Goal: Information Seeking & Learning: Check status

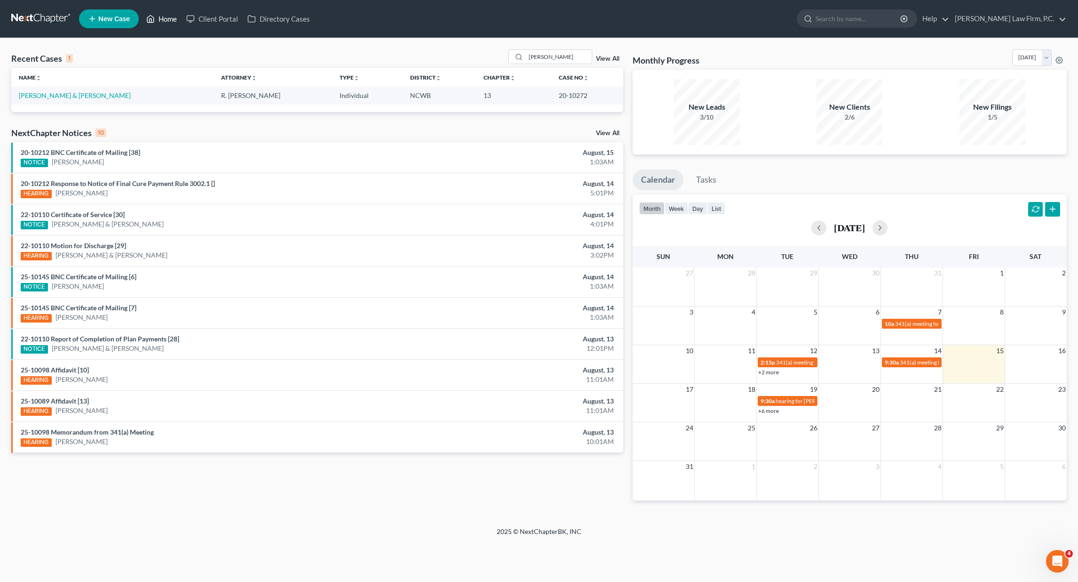
click at [165, 19] on link "Home" at bounding box center [162, 18] width 40 height 17
drag, startPoint x: 555, startPoint y: 59, endPoint x: 525, endPoint y: 60, distance: 30.6
click at [525, 60] on div "[PERSON_NAME]" at bounding box center [551, 56] width 84 height 15
type input "[PERSON_NAME]"
click at [39, 96] on link "[PERSON_NAME][GEOGRAPHIC_DATA]" at bounding box center [79, 95] width 120 height 8
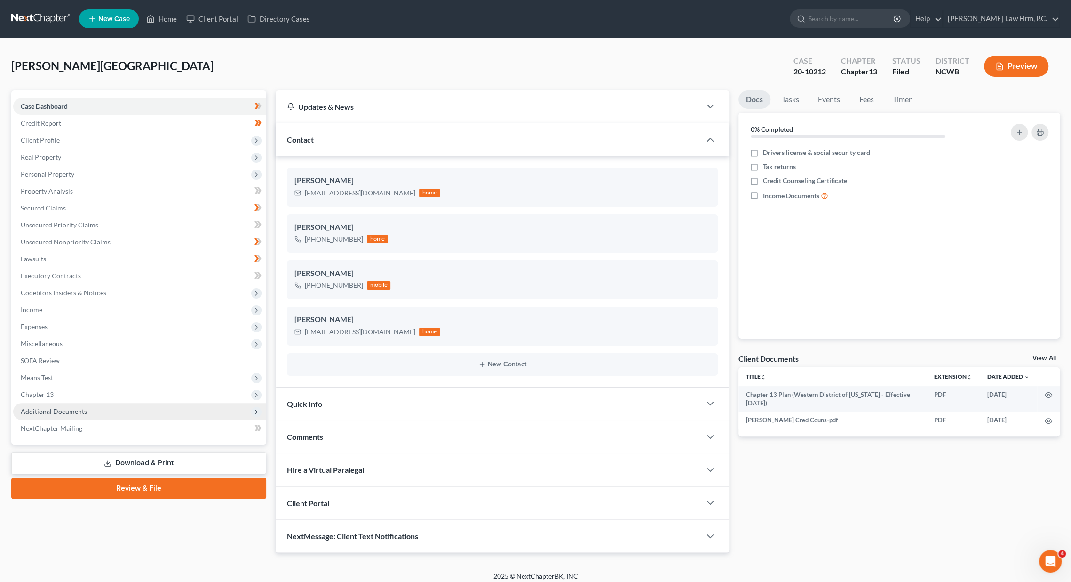
click at [50, 412] on span "Additional Documents" at bounding box center [54, 411] width 66 height 8
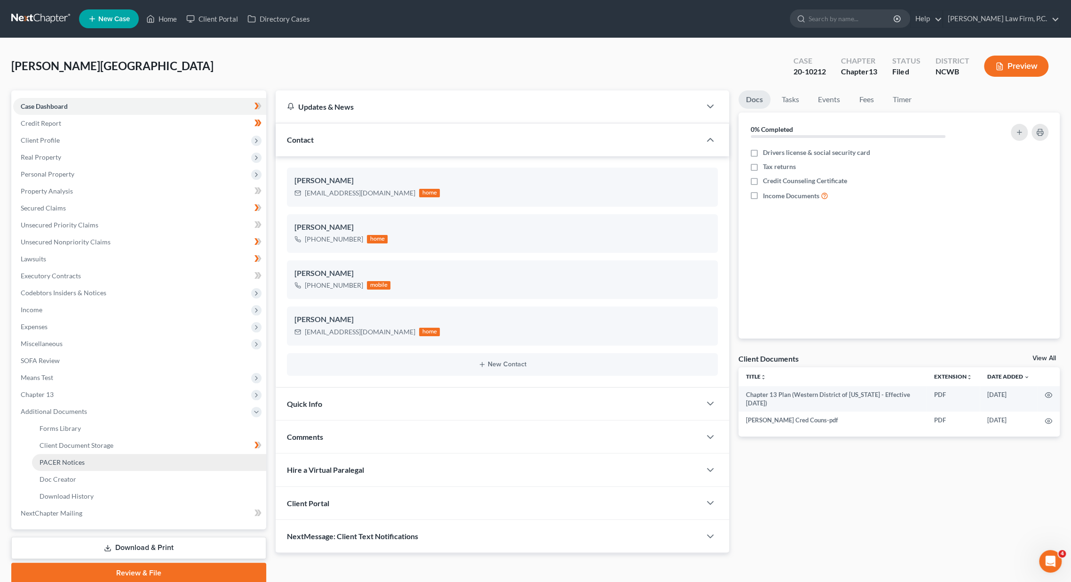
click at [51, 462] on span "PACER Notices" at bounding box center [62, 462] width 45 height 8
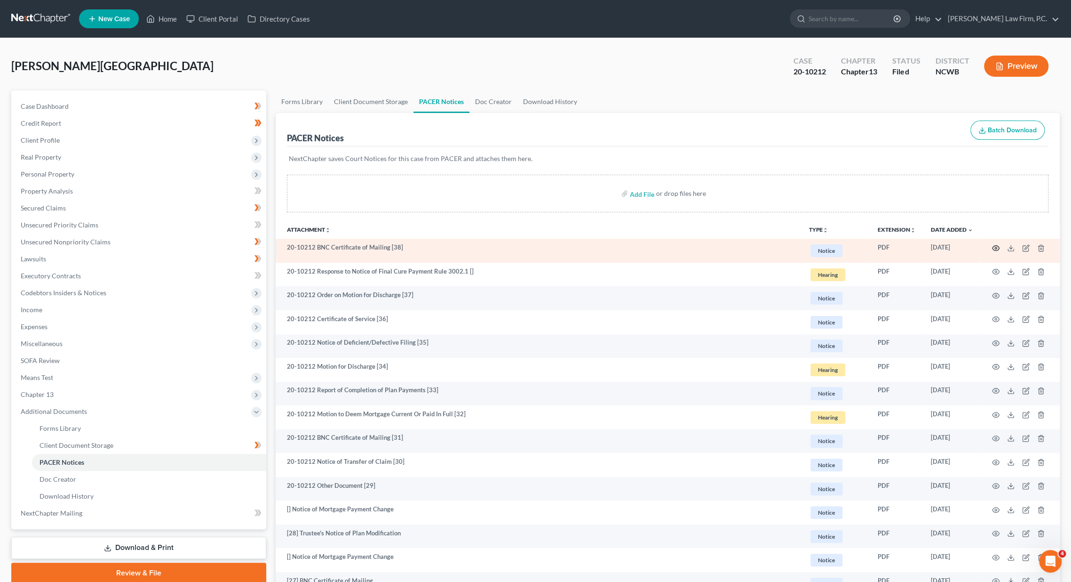
click at [996, 247] on icon "button" at bounding box center [996, 248] width 8 height 8
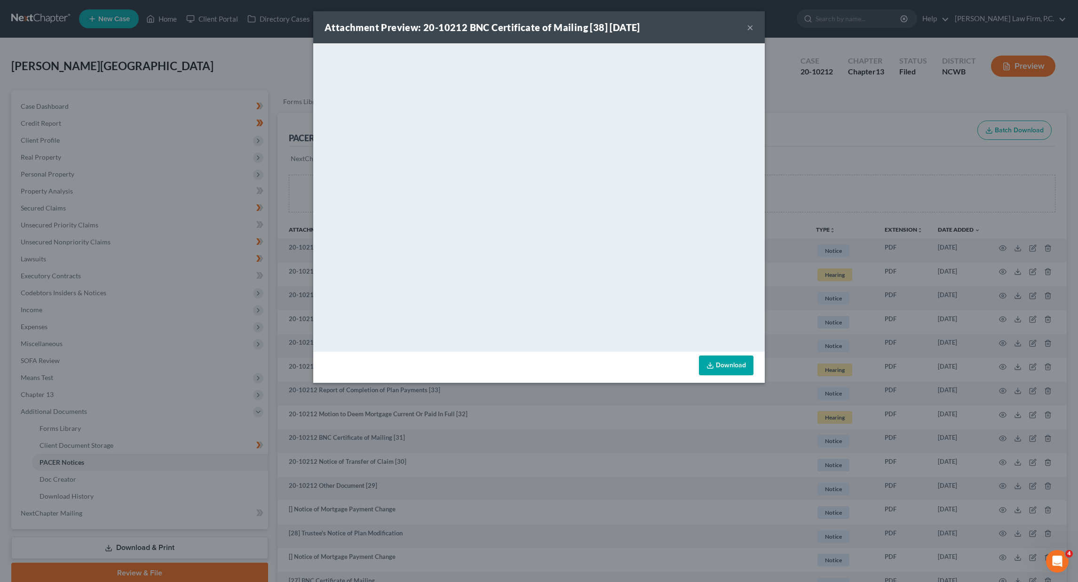
click at [748, 26] on button "×" at bounding box center [750, 27] width 7 height 11
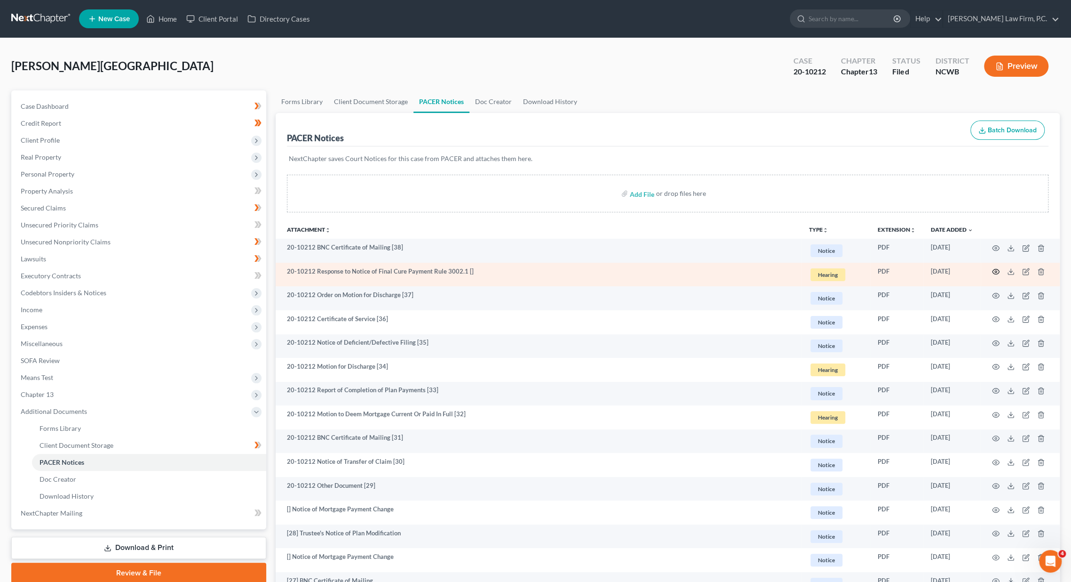
click at [997, 272] on icon "button" at bounding box center [996, 272] width 8 height 8
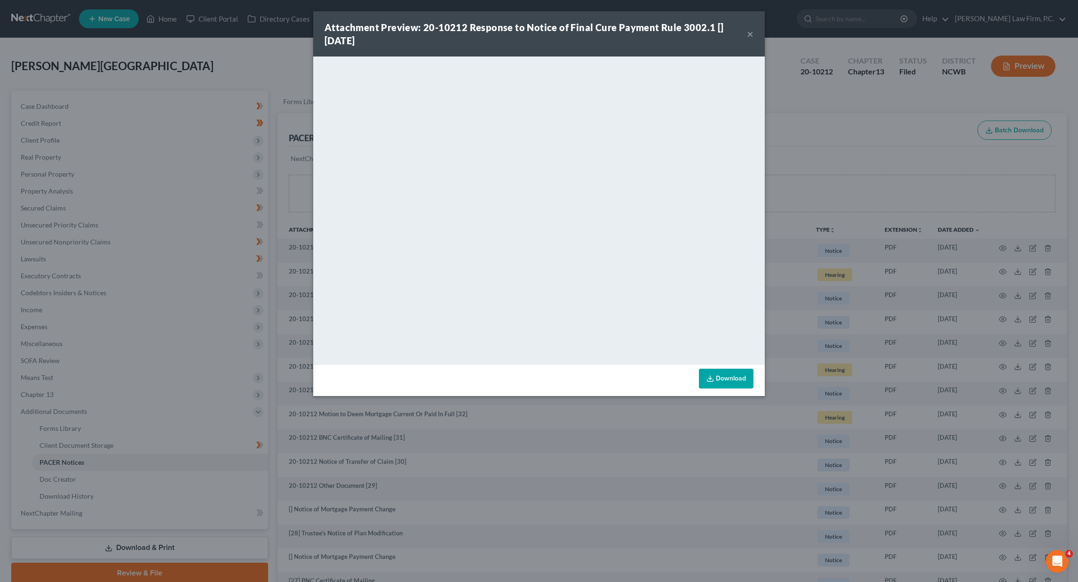
click at [872, 163] on div "Attachment Preview: 20-10212 Response to Notice of Final Cure Payment Rule 3002…" at bounding box center [539, 291] width 1078 height 582
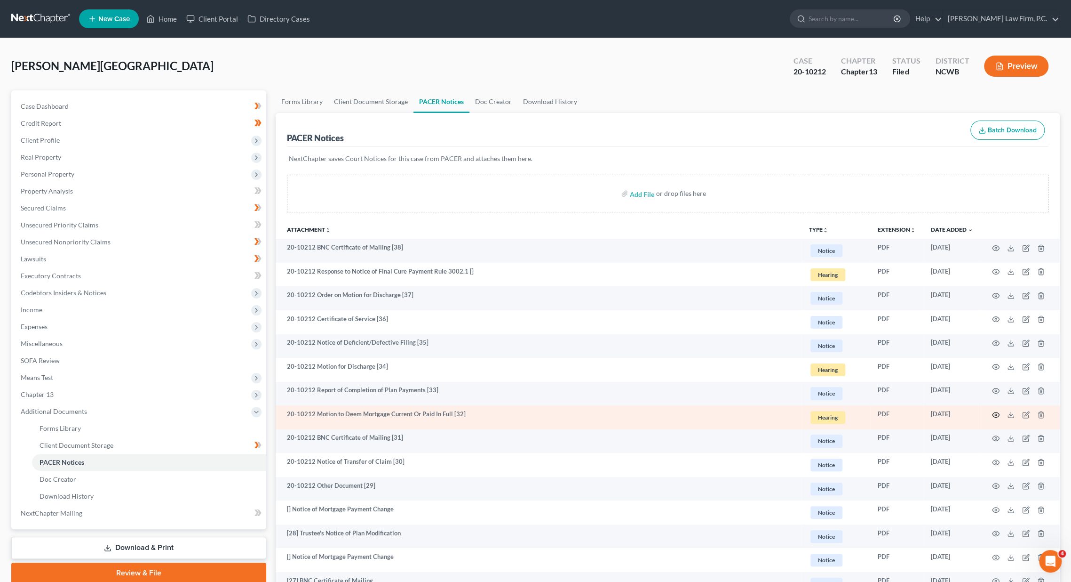
click at [995, 414] on circle "button" at bounding box center [996, 415] width 2 height 2
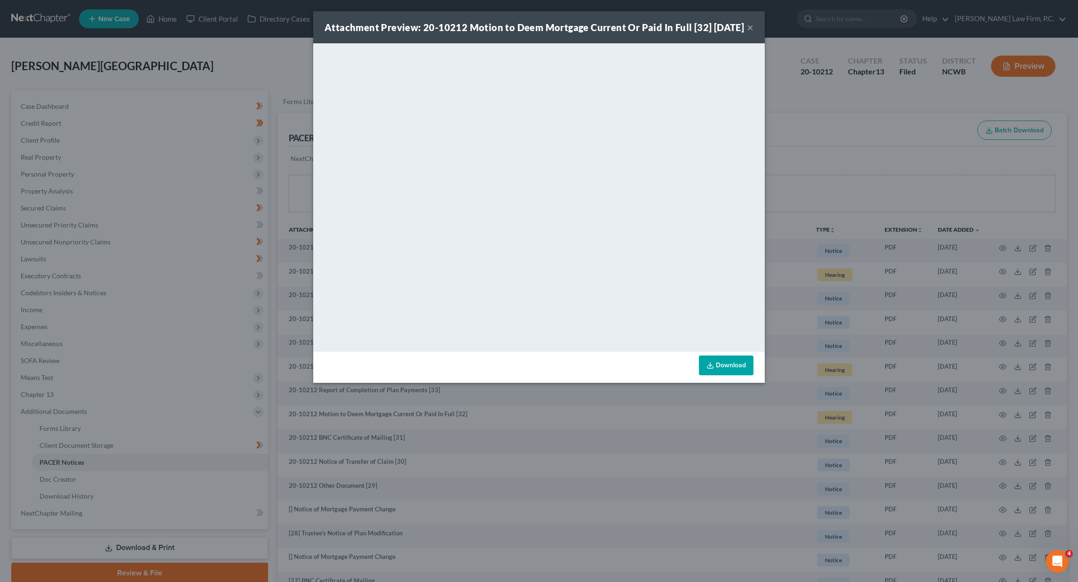
click at [823, 127] on div "Attachment Preview: 20-10212 Motion to Deem Mortgage Current Or Paid In Full [3…" at bounding box center [539, 291] width 1078 height 582
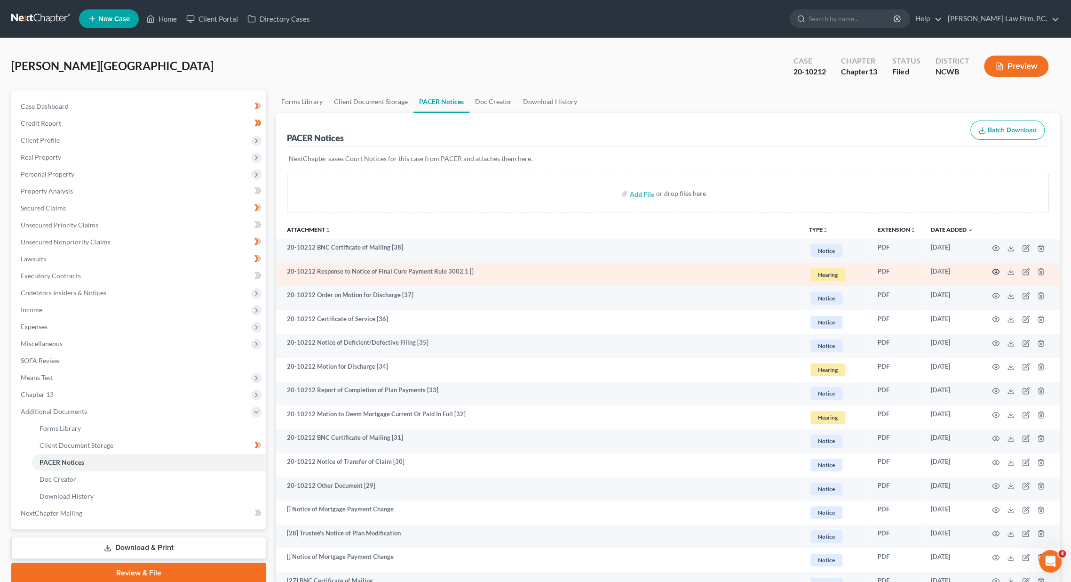
click at [997, 272] on circle "button" at bounding box center [996, 272] width 2 height 2
